Goal: Check status: Check status

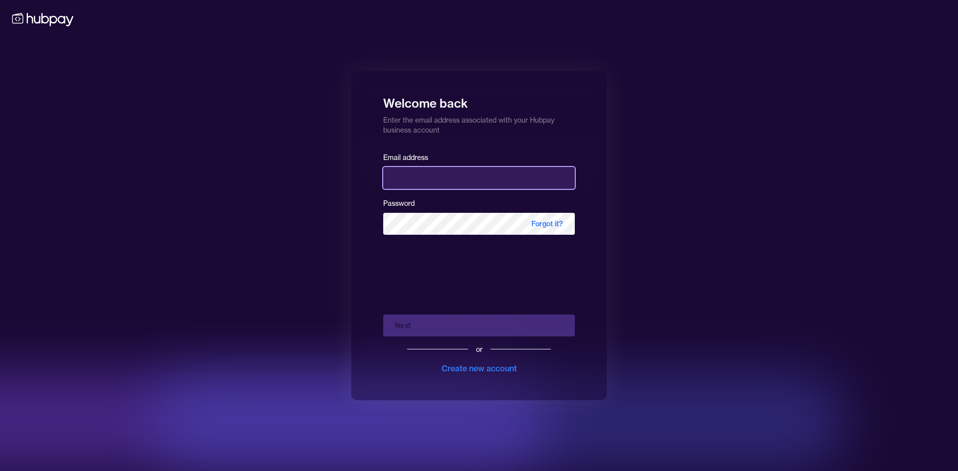
click at [469, 177] on input "email" at bounding box center [479, 178] width 192 height 22
type input "**********"
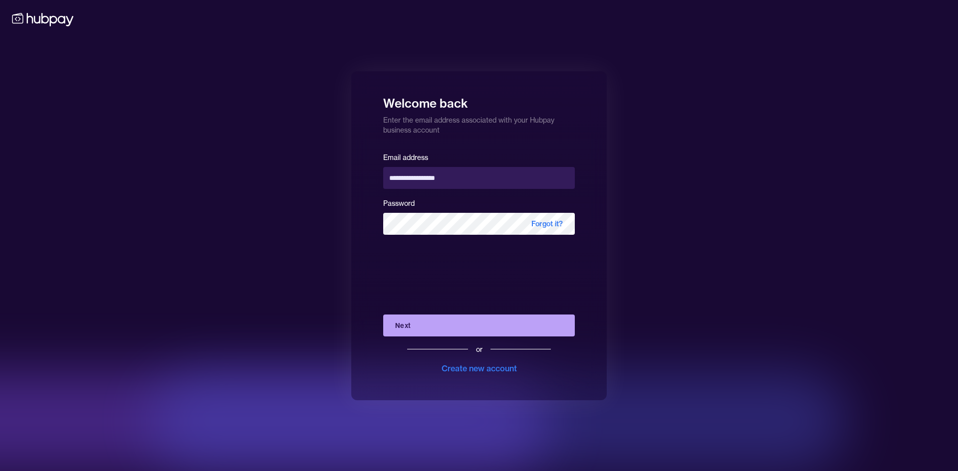
drag, startPoint x: 486, startPoint y: 328, endPoint x: 487, endPoint y: 360, distance: 31.5
click at [486, 328] on button "Next" at bounding box center [479, 326] width 192 height 22
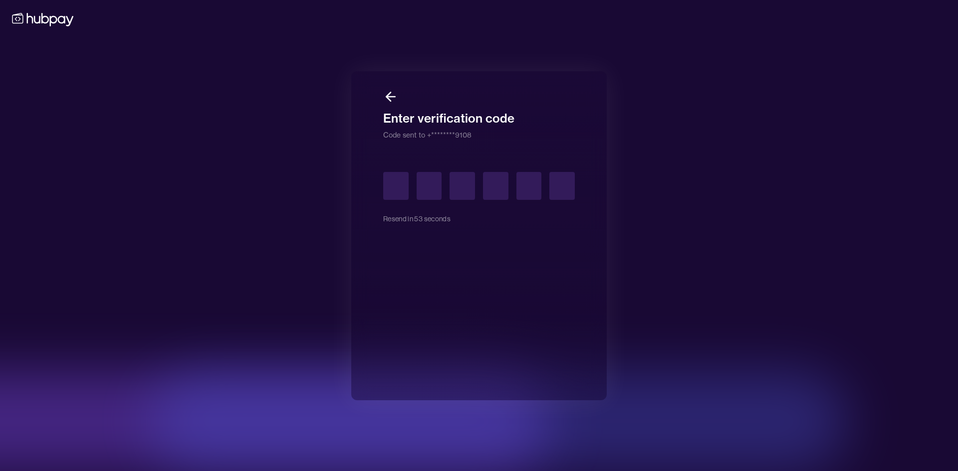
click at [390, 185] on input "text" at bounding box center [395, 186] width 25 height 28
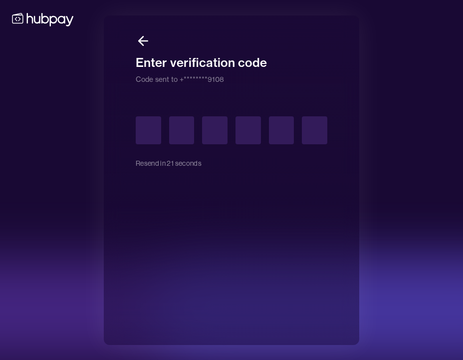
click at [146, 132] on input "text" at bounding box center [148, 130] width 25 height 28
click at [150, 128] on input "text" at bounding box center [148, 130] width 25 height 28
click at [380, 93] on div "Enter verification code Code sent to +********9108 Resend code" at bounding box center [231, 180] width 463 height 360
click at [146, 121] on input "text" at bounding box center [148, 130] width 25 height 28
click at [167, 166] on button "Resend code" at bounding box center [156, 163] width 40 height 22
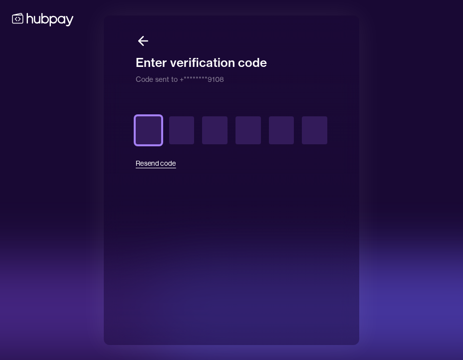
click at [143, 129] on input "text" at bounding box center [148, 130] width 25 height 28
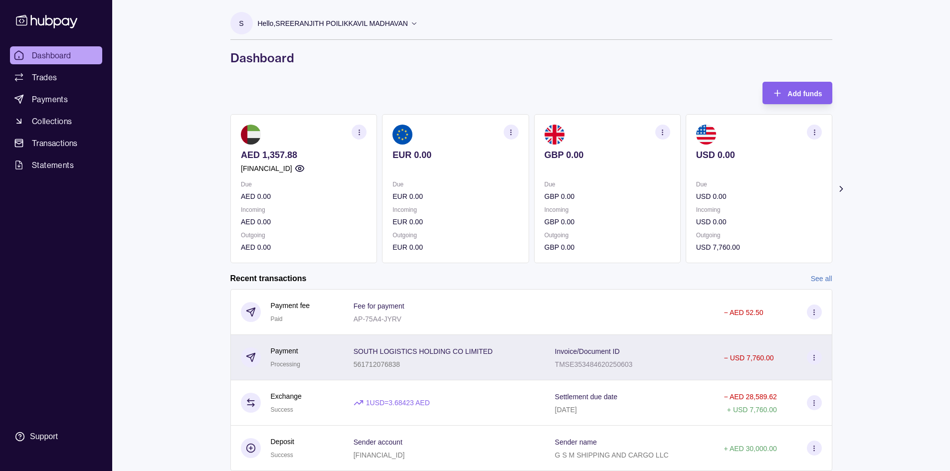
click at [813, 361] on icon at bounding box center [813, 357] width 7 height 7
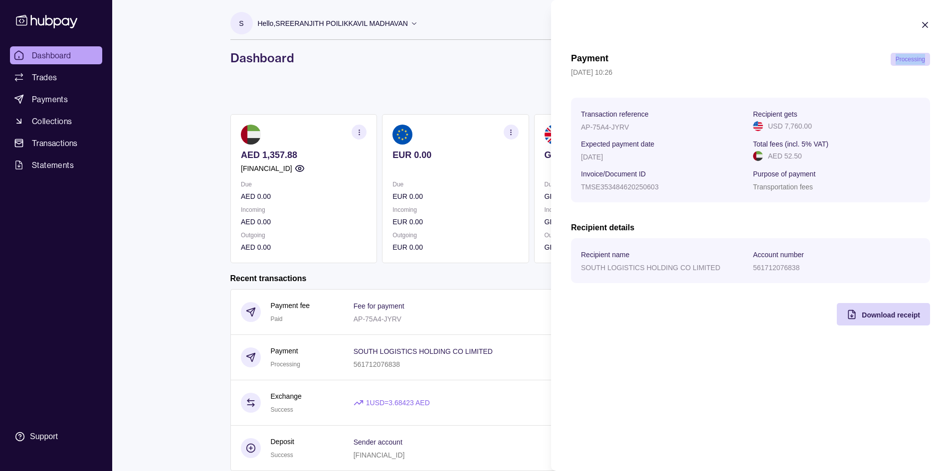
drag, startPoint x: 897, startPoint y: 60, endPoint x: 936, endPoint y: 63, distance: 39.0
click at [936, 63] on section "Payment Processing 13 Aug 2025 | 10:26 Transaction reference AP-75A4-JYRV Recip…" at bounding box center [750, 173] width 399 height 346
click at [900, 66] on div "Payment Processing 13 Aug 2025 | 10:26" at bounding box center [750, 65] width 359 height 25
click at [926, 24] on icon "button" at bounding box center [925, 24] width 5 height 5
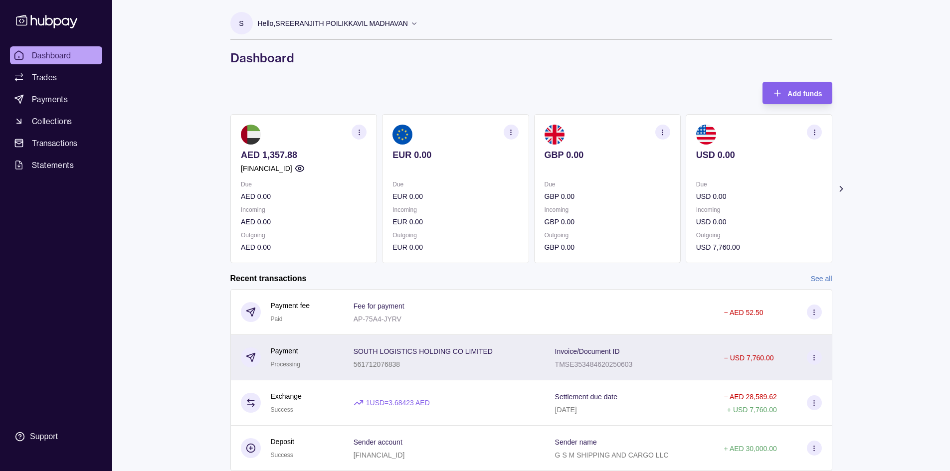
click at [811, 355] on icon at bounding box center [813, 357] width 7 height 7
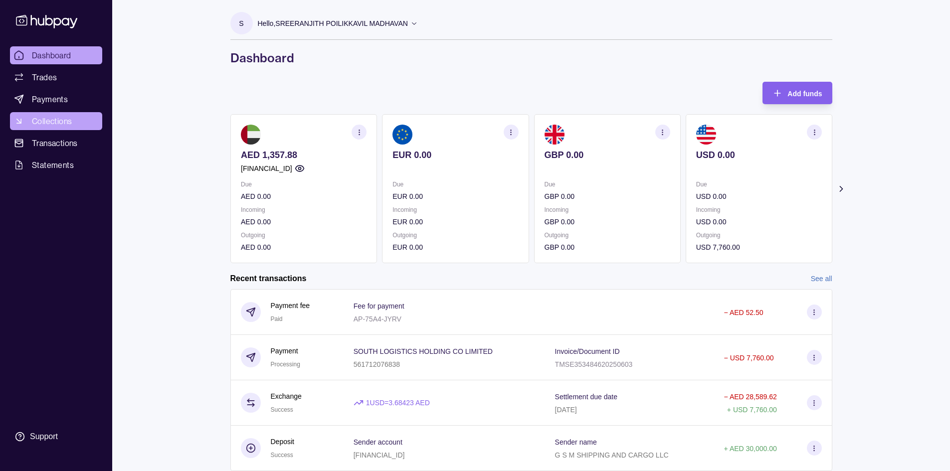
click at [35, 119] on html "Dashboard Trades Payments Collections Transactions Statements Support S Hello, …" at bounding box center [475, 251] width 950 height 503
click at [37, 122] on span "Collections" at bounding box center [52, 121] width 40 height 12
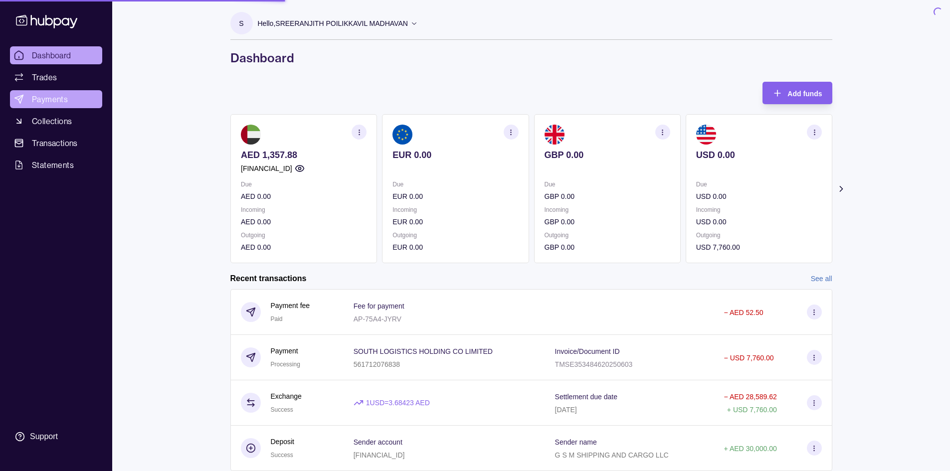
click at [44, 95] on span "Payments" at bounding box center [50, 99] width 36 height 12
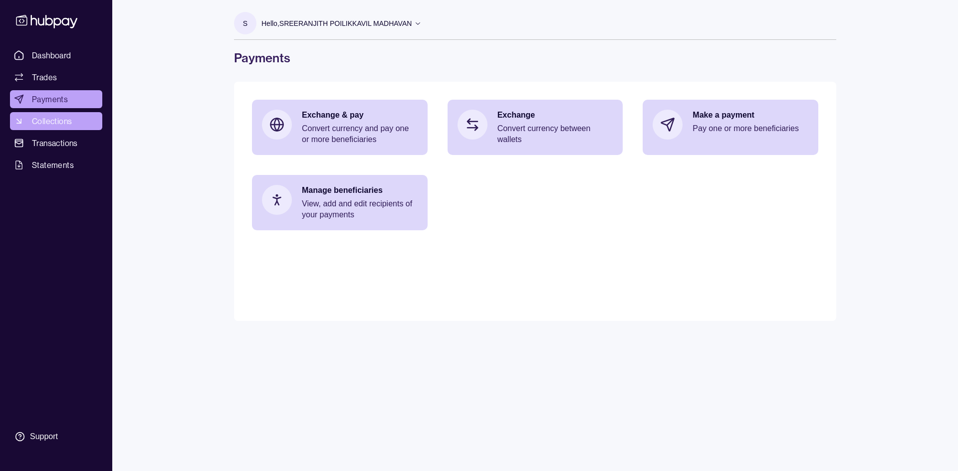
click at [46, 115] on link "Collections" at bounding box center [56, 121] width 92 height 18
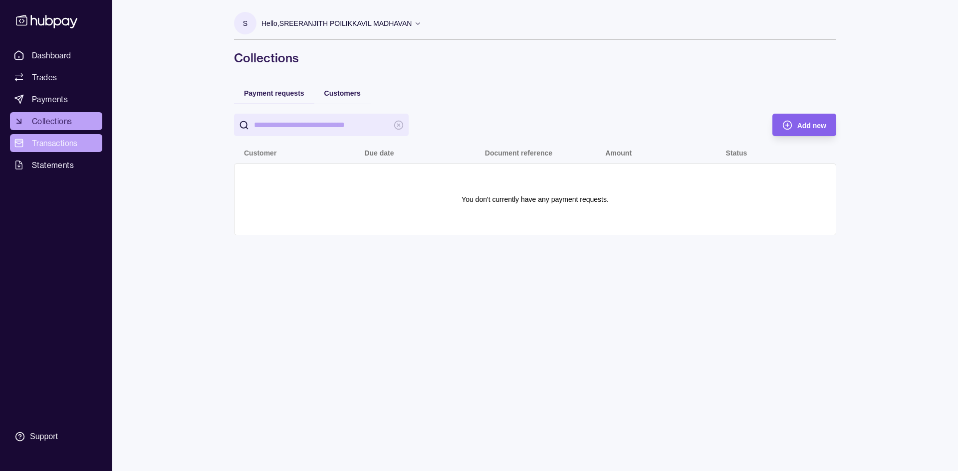
click at [56, 143] on span "Transactions" at bounding box center [55, 143] width 46 height 12
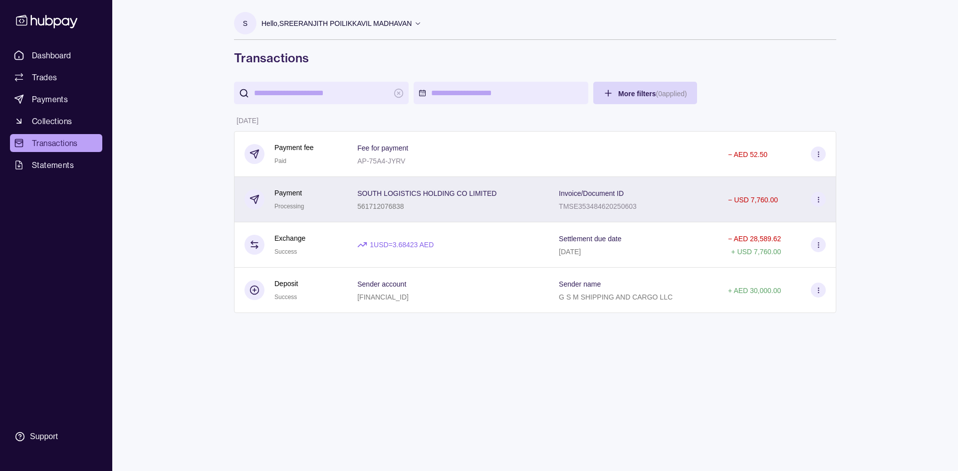
click at [818, 202] on circle at bounding box center [817, 201] width 0 height 0
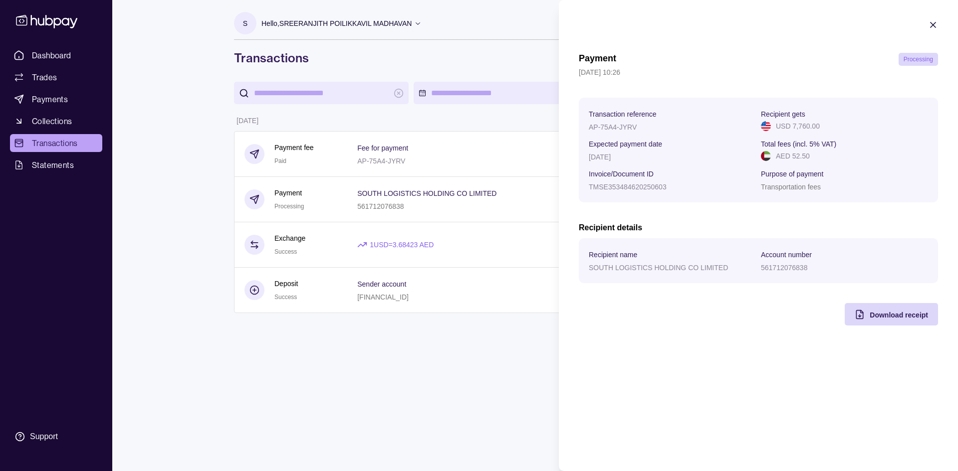
click at [203, 161] on html "Dashboard Trades Payments Collections Transactions Statements Support S Hello, …" at bounding box center [479, 235] width 958 height 471
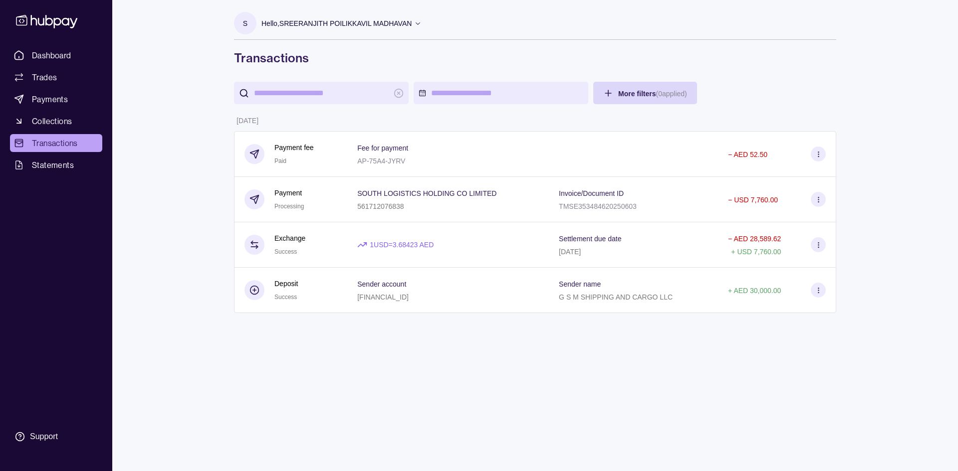
click at [815, 196] on icon at bounding box center [817, 199] width 7 height 7
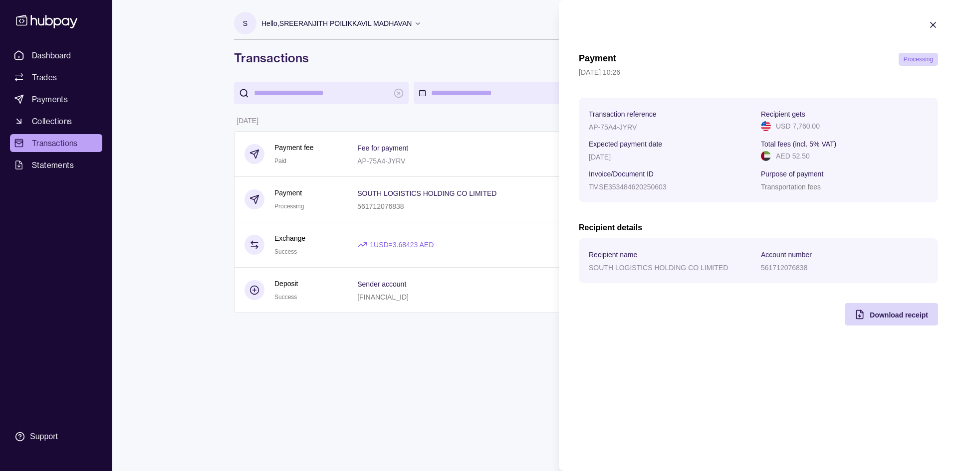
drag, startPoint x: 929, startPoint y: 27, endPoint x: 901, endPoint y: 24, distance: 28.6
click at [929, 27] on icon "button" at bounding box center [933, 25] width 10 height 10
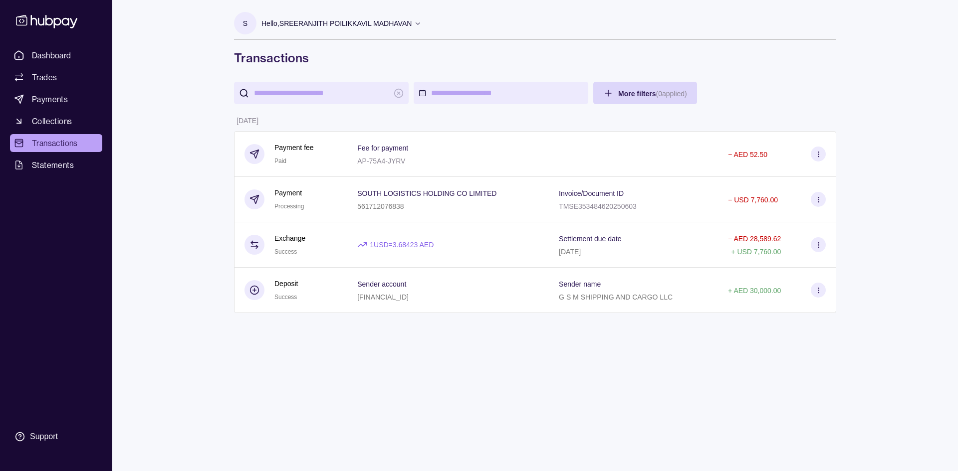
click at [176, 72] on div "Dashboard Trades Payments Collections Transactions Statements Support S Hello, …" at bounding box center [479, 235] width 958 height 471
click at [58, 47] on link "Dashboard" at bounding box center [56, 55] width 92 height 18
